Goal: Navigation & Orientation: Understand site structure

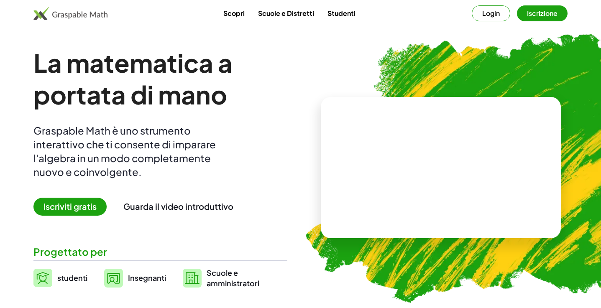
click at [484, 16] on font "Login" at bounding box center [491, 13] width 18 height 9
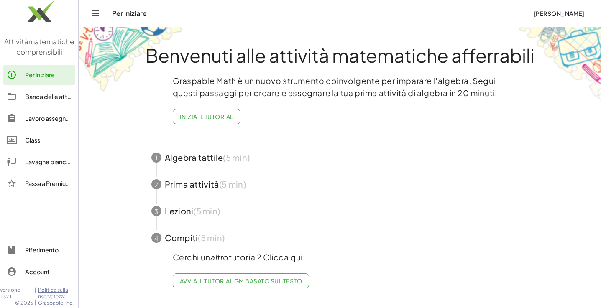
click at [192, 235] on span "button" at bounding box center [339, 237] width 397 height 27
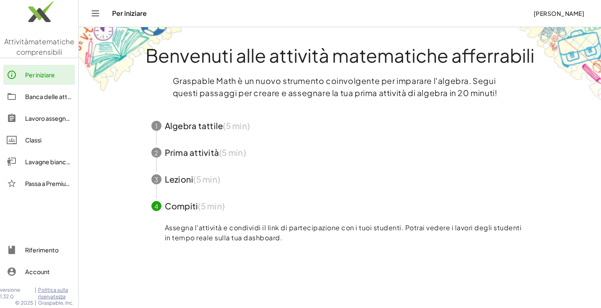
click at [166, 127] on span "button" at bounding box center [339, 125] width 397 height 27
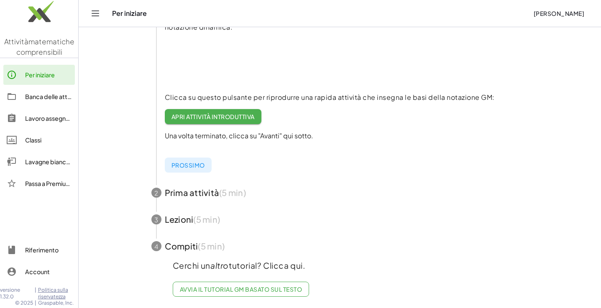
scroll to position [140, 0]
click at [55, 94] on font "Banca delle attività" at bounding box center [52, 97] width 54 height 8
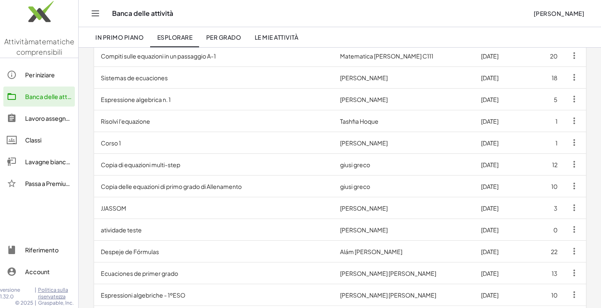
scroll to position [417, 0]
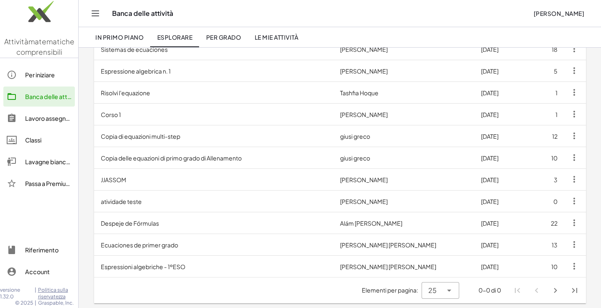
click at [41, 142] on font "Classi" at bounding box center [33, 140] width 16 height 8
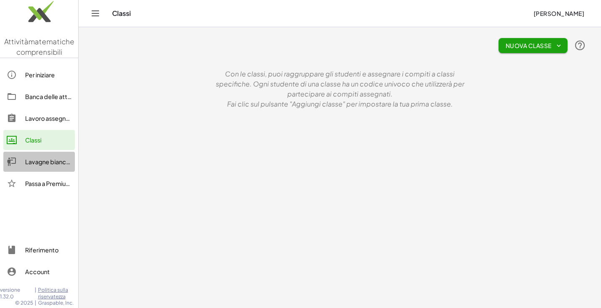
click at [44, 163] on font "Lavagne bianche" at bounding box center [49, 162] width 48 height 8
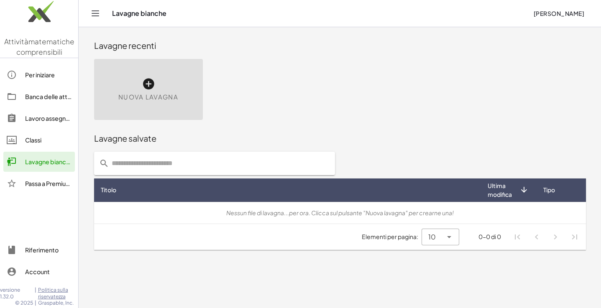
click at [42, 182] on font "Passa a Premium!" at bounding box center [49, 184] width 48 height 8
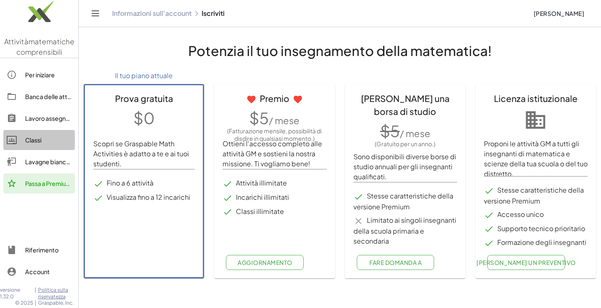
click at [33, 138] on font "Classi" at bounding box center [33, 140] width 16 height 8
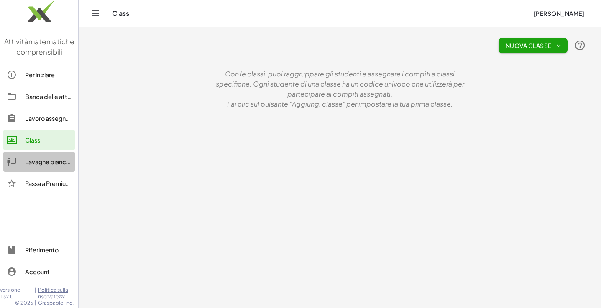
click at [48, 163] on font "Lavagne bianche" at bounding box center [49, 162] width 48 height 8
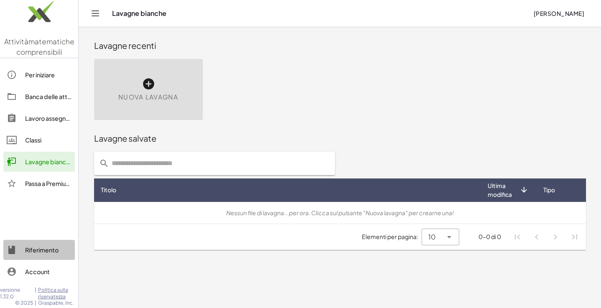
click at [31, 247] on font "Riferimento" at bounding box center [41, 250] width 33 height 8
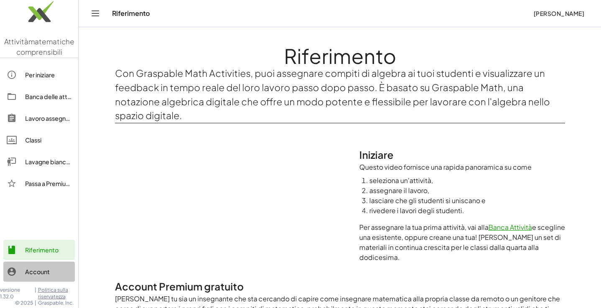
click at [30, 270] on font "Account" at bounding box center [37, 272] width 25 height 8
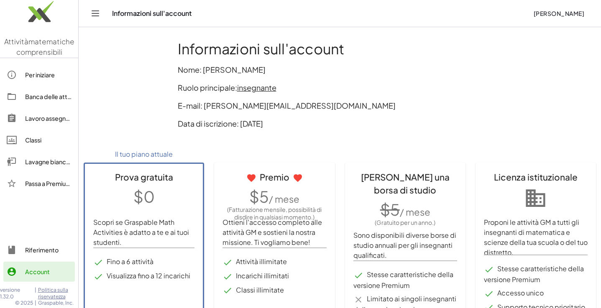
click at [35, 72] on font "Per iniziare" at bounding box center [40, 75] width 30 height 8
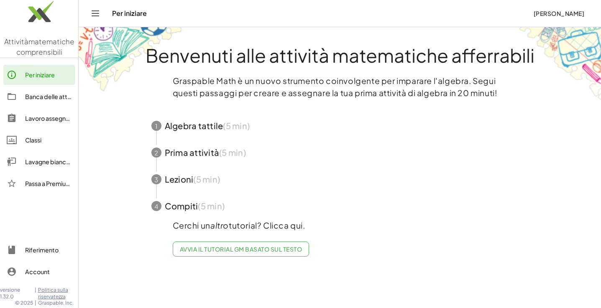
click at [187, 128] on span "button" at bounding box center [339, 125] width 397 height 27
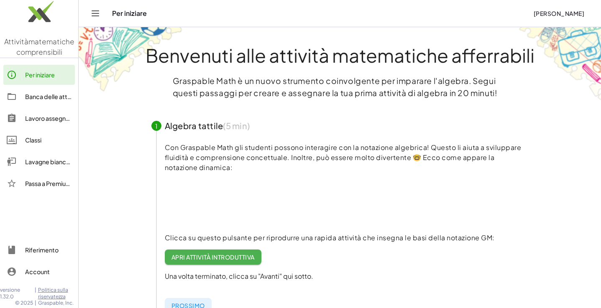
scroll to position [32, 0]
